Goal: Check status: Check status

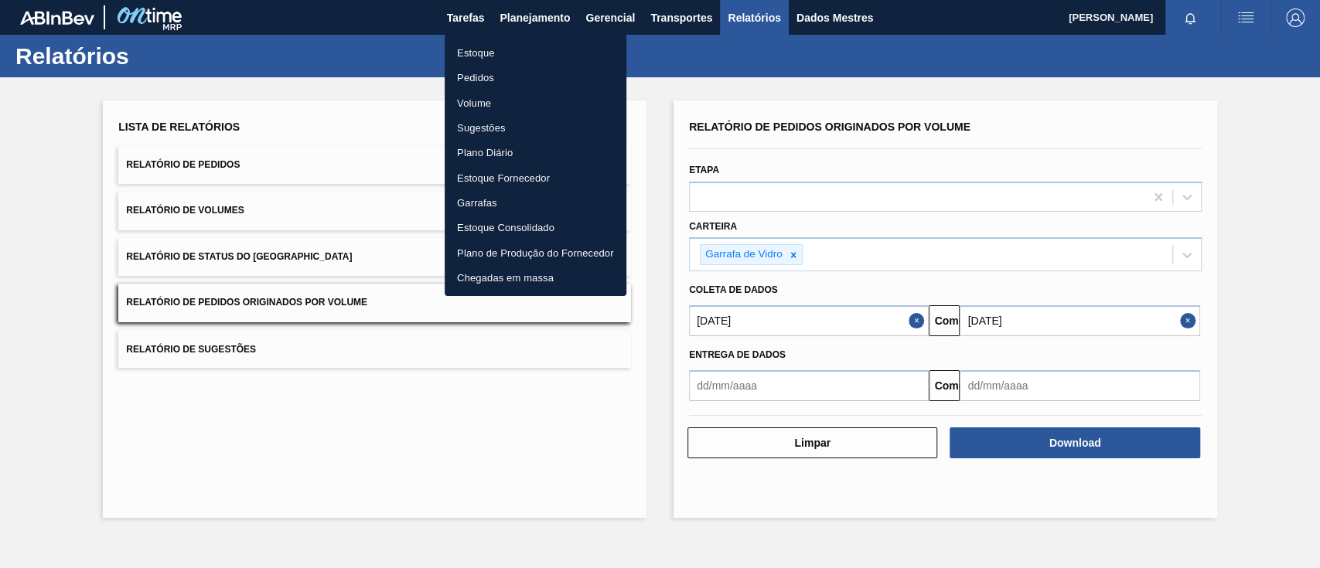
click at [479, 74] on font "Pedidos" at bounding box center [475, 78] width 37 height 12
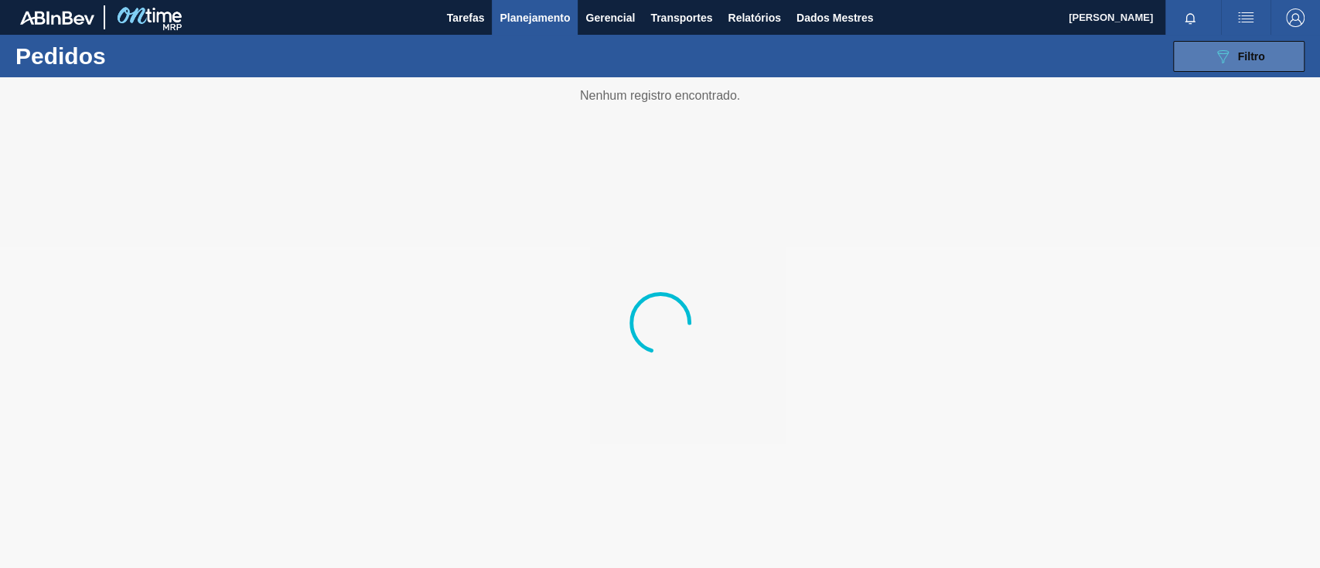
click at [1230, 56] on icon "089F7B8B-B2A5-4AFE-B5C0-19BA573D28AC" at bounding box center [1222, 56] width 19 height 19
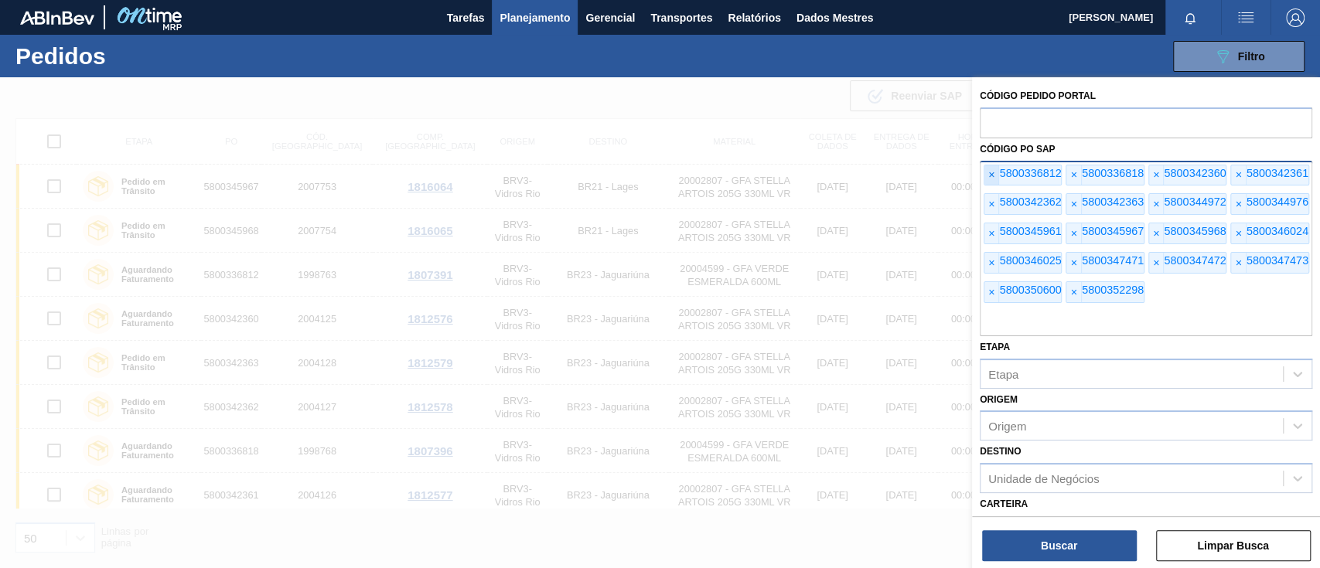
click at [987, 176] on span "×" at bounding box center [991, 175] width 15 height 20
click at [987, 177] on span "×" at bounding box center [991, 175] width 15 height 20
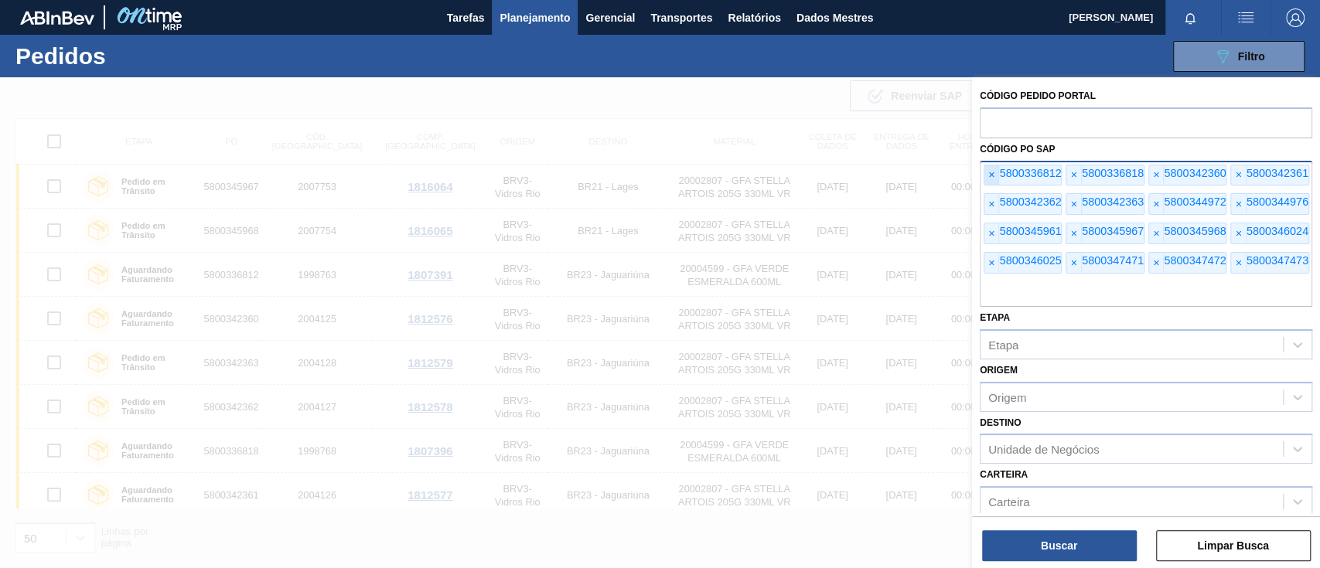
click at [986, 182] on span "×" at bounding box center [991, 175] width 15 height 20
click at [989, 182] on span "×" at bounding box center [991, 175] width 15 height 20
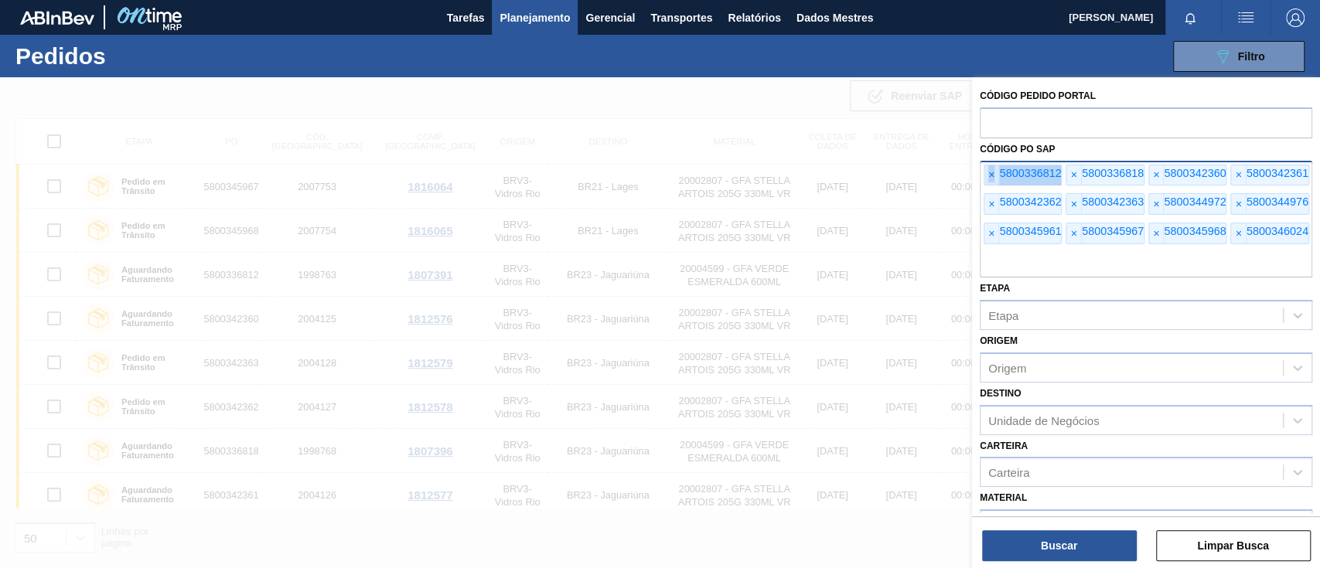
click at [989, 182] on span "×" at bounding box center [991, 175] width 15 height 20
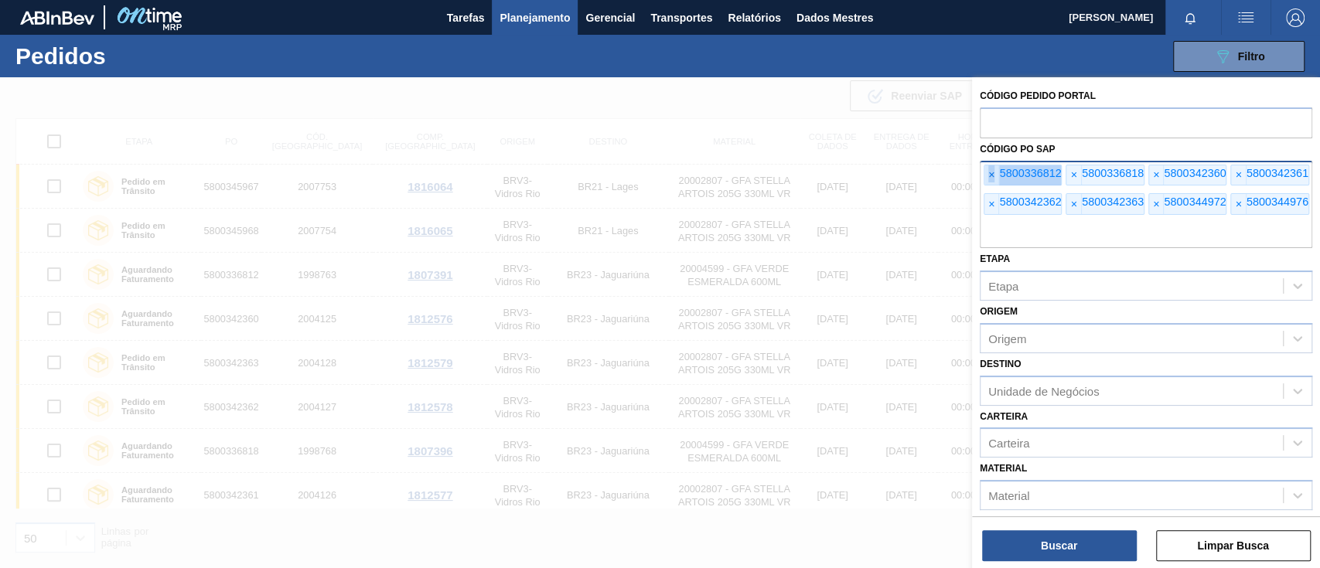
click at [989, 182] on span "×" at bounding box center [991, 175] width 15 height 20
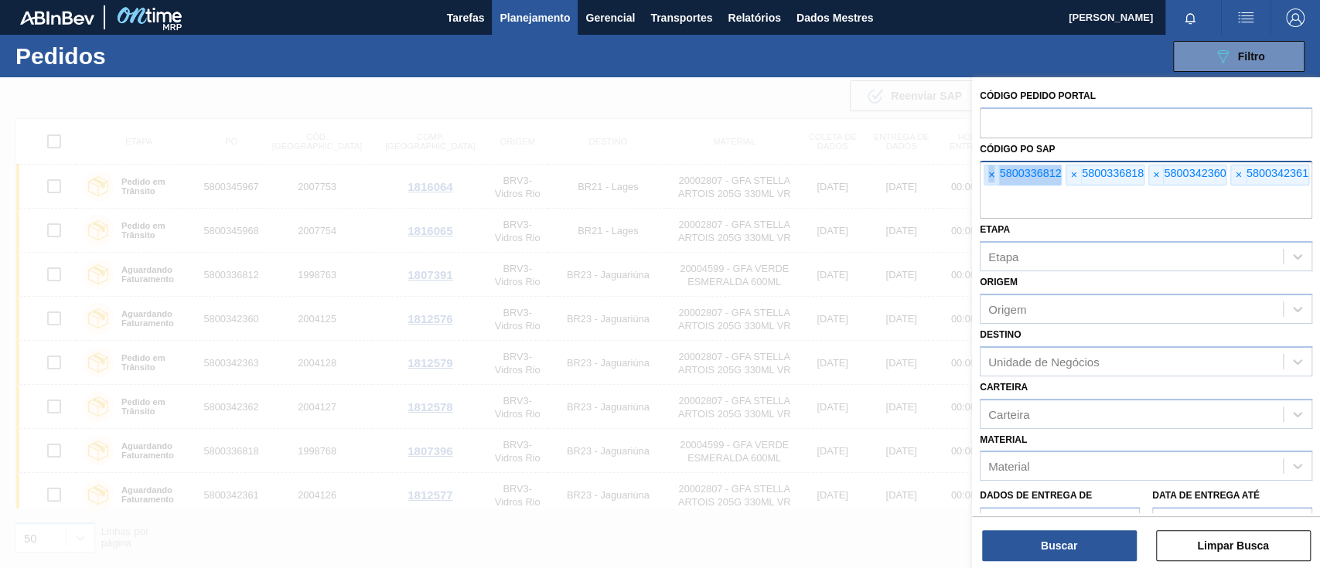
click at [989, 182] on span "×" at bounding box center [991, 175] width 15 height 20
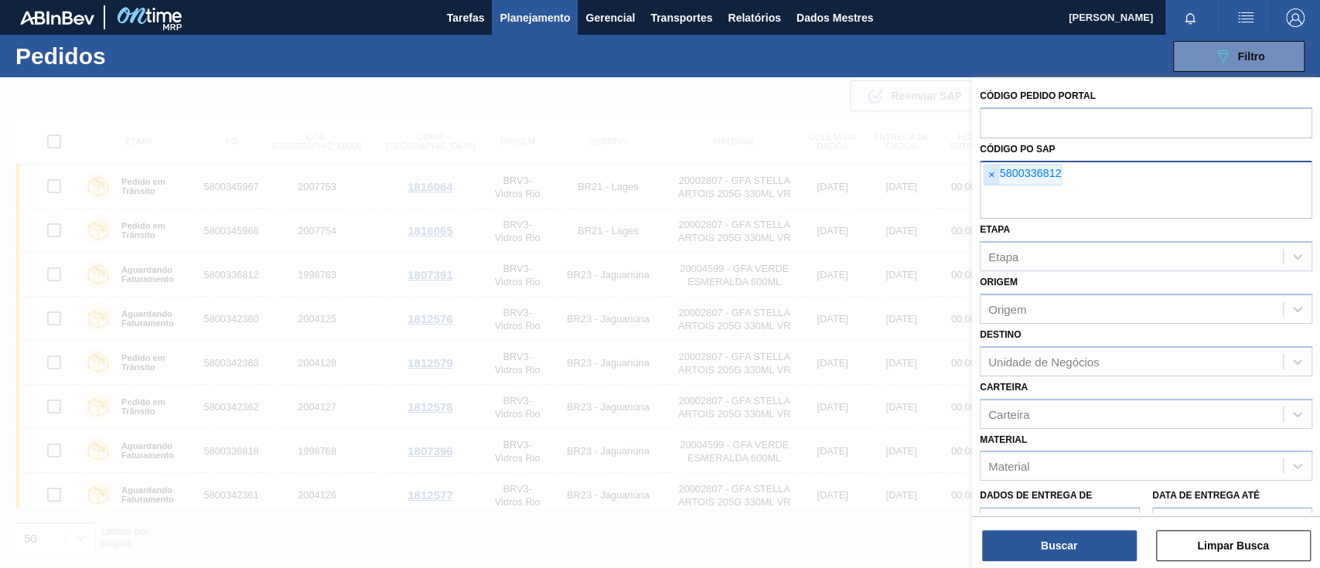
click at [989, 182] on span "×" at bounding box center [991, 175] width 15 height 20
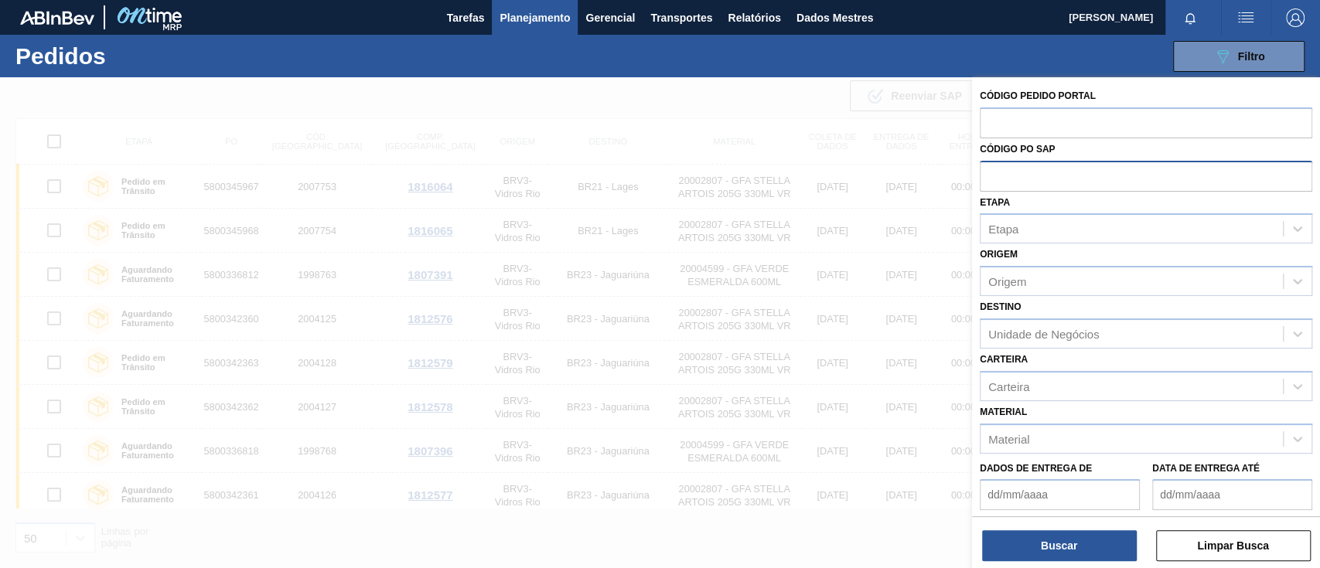
click at [989, 182] on input "text" at bounding box center [1146, 175] width 332 height 29
paste input "text"
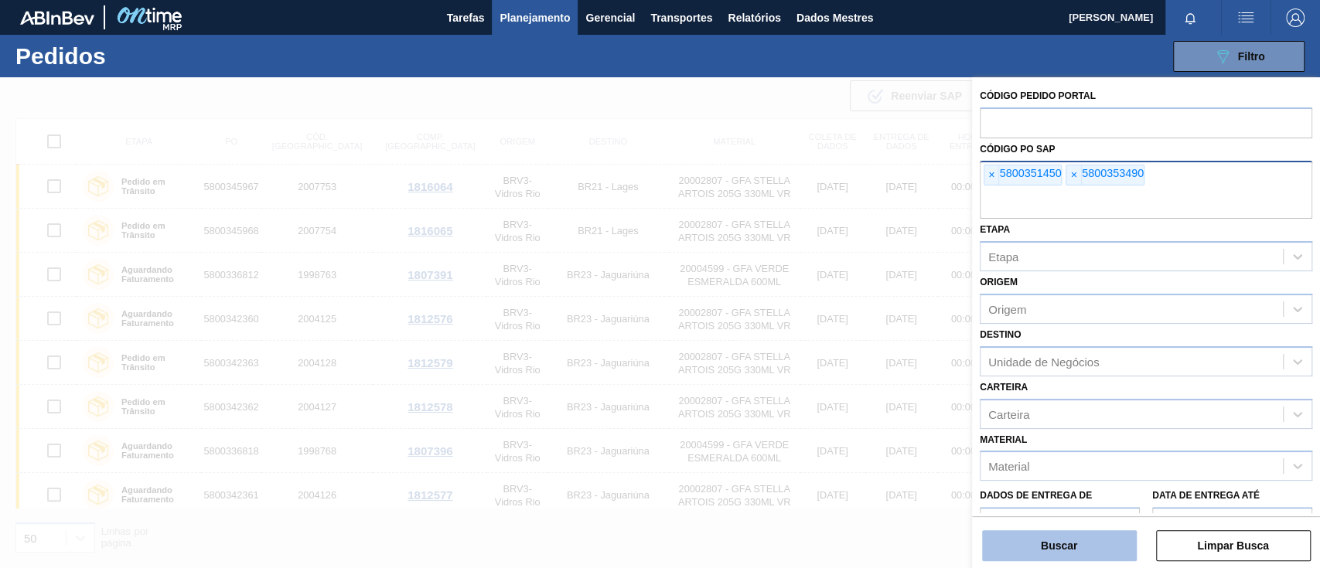
click at [1039, 534] on button "Buscar" at bounding box center [1059, 545] width 155 height 31
